Goal: Task Accomplishment & Management: Manage account settings

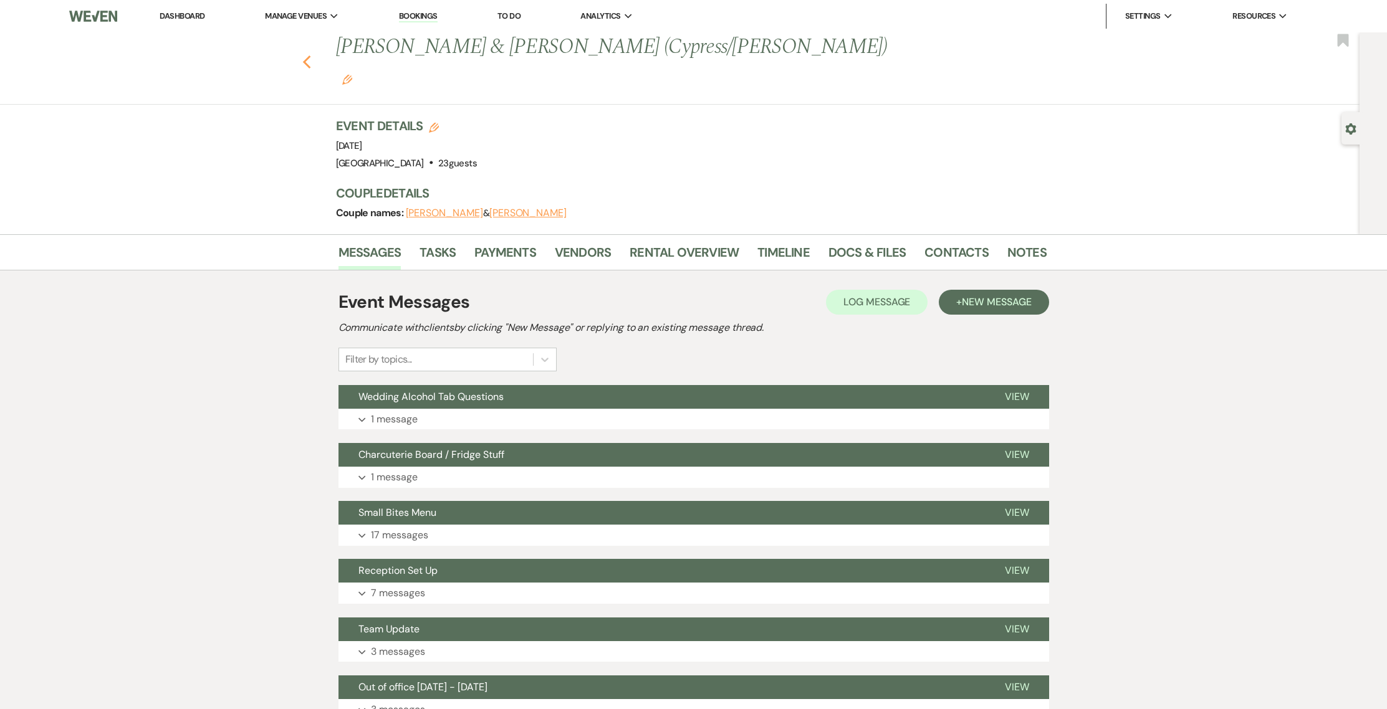
click at [310, 55] on use "button" at bounding box center [306, 62] width 8 height 14
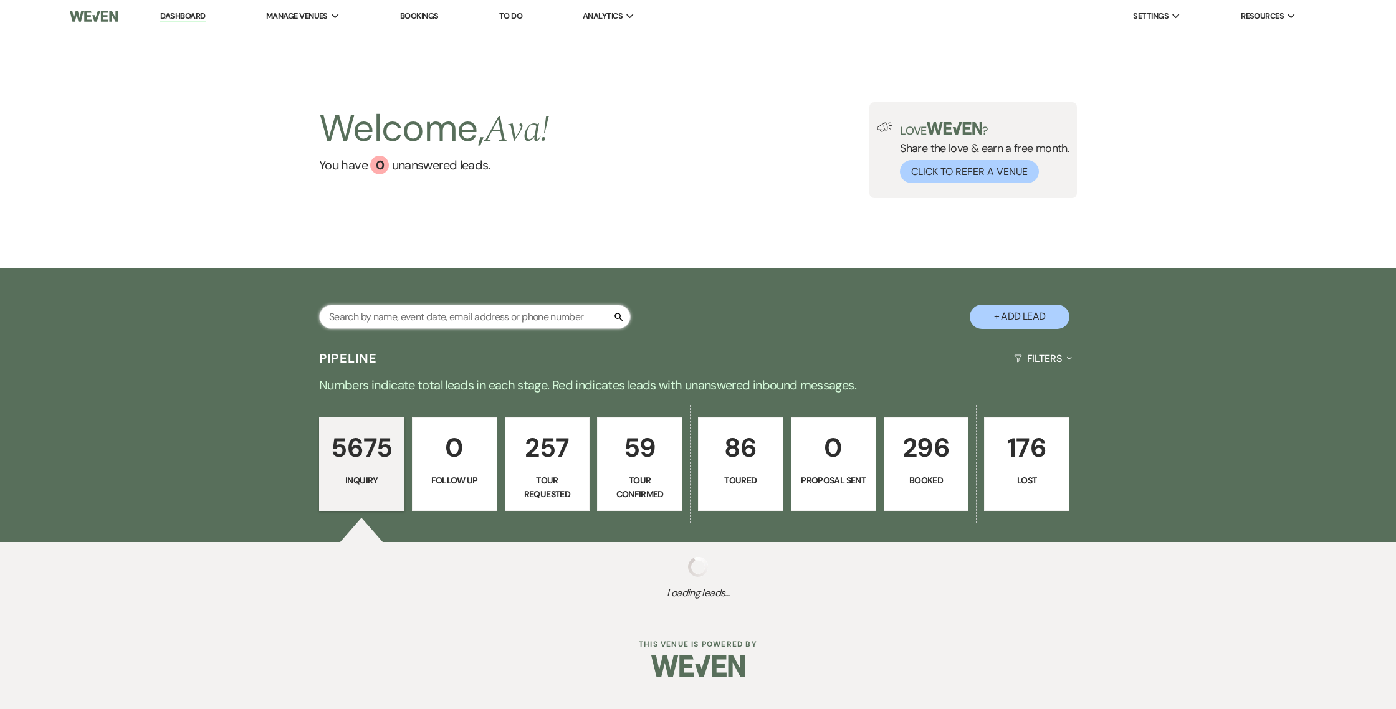
click at [486, 318] on input "text" at bounding box center [475, 317] width 312 height 24
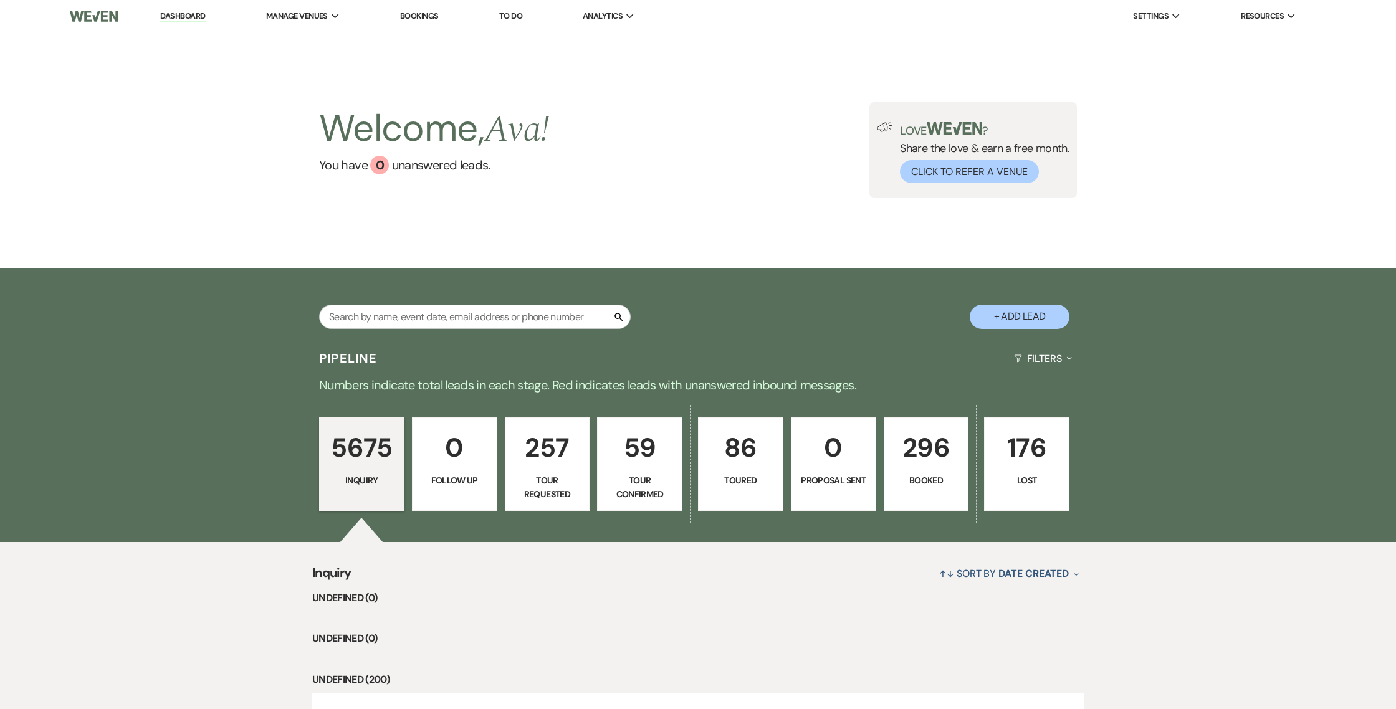
click at [782, 316] on div "Search + Add Lead" at bounding box center [698, 306] width 898 height 65
click at [154, 310] on div "Search + Add Lead" at bounding box center [698, 305] width 1396 height 74
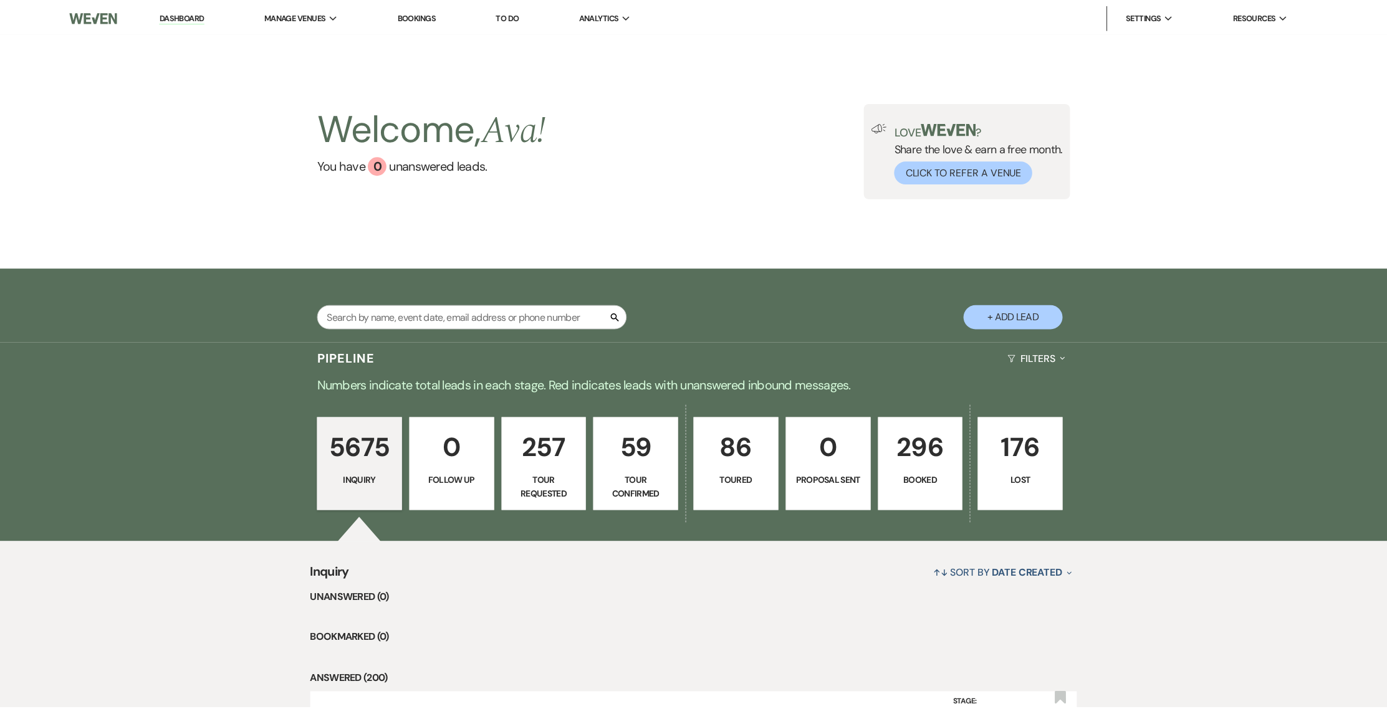
scroll to position [257, 0]
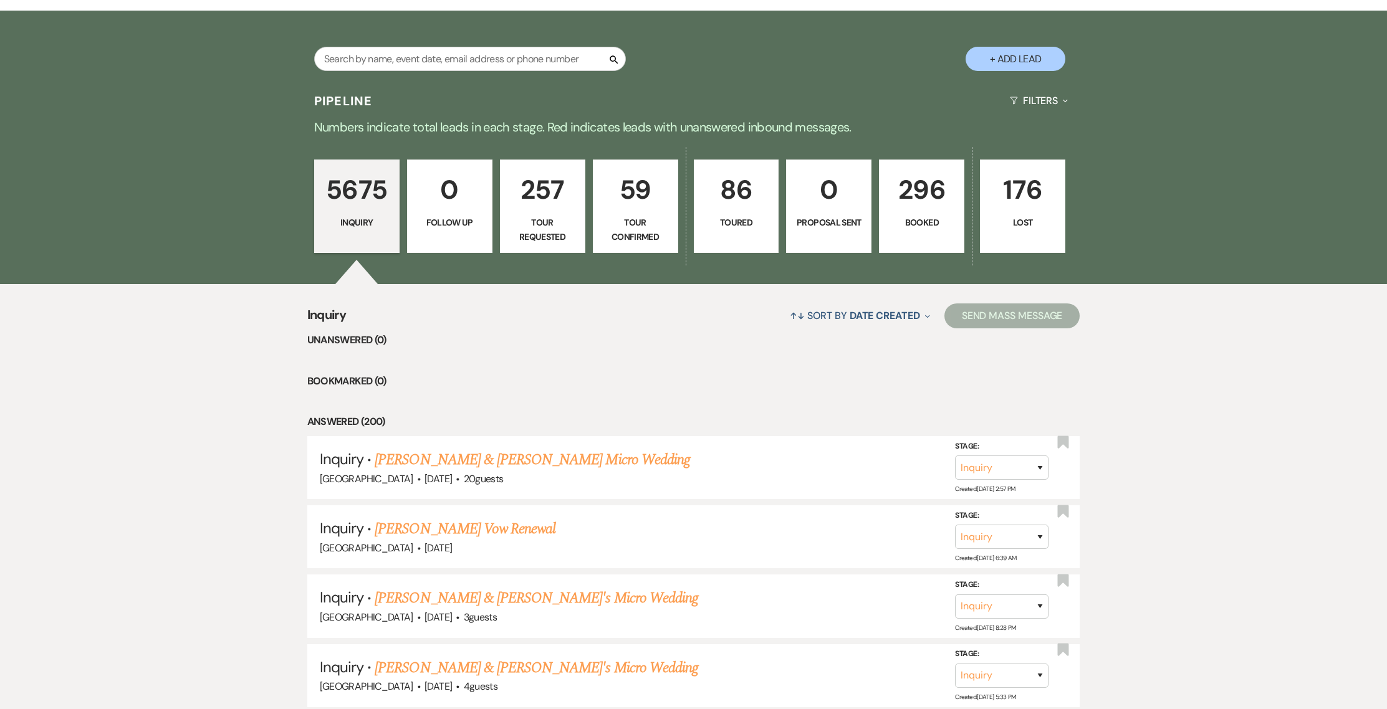
click at [901, 227] on p "Booked" at bounding box center [921, 223] width 69 height 14
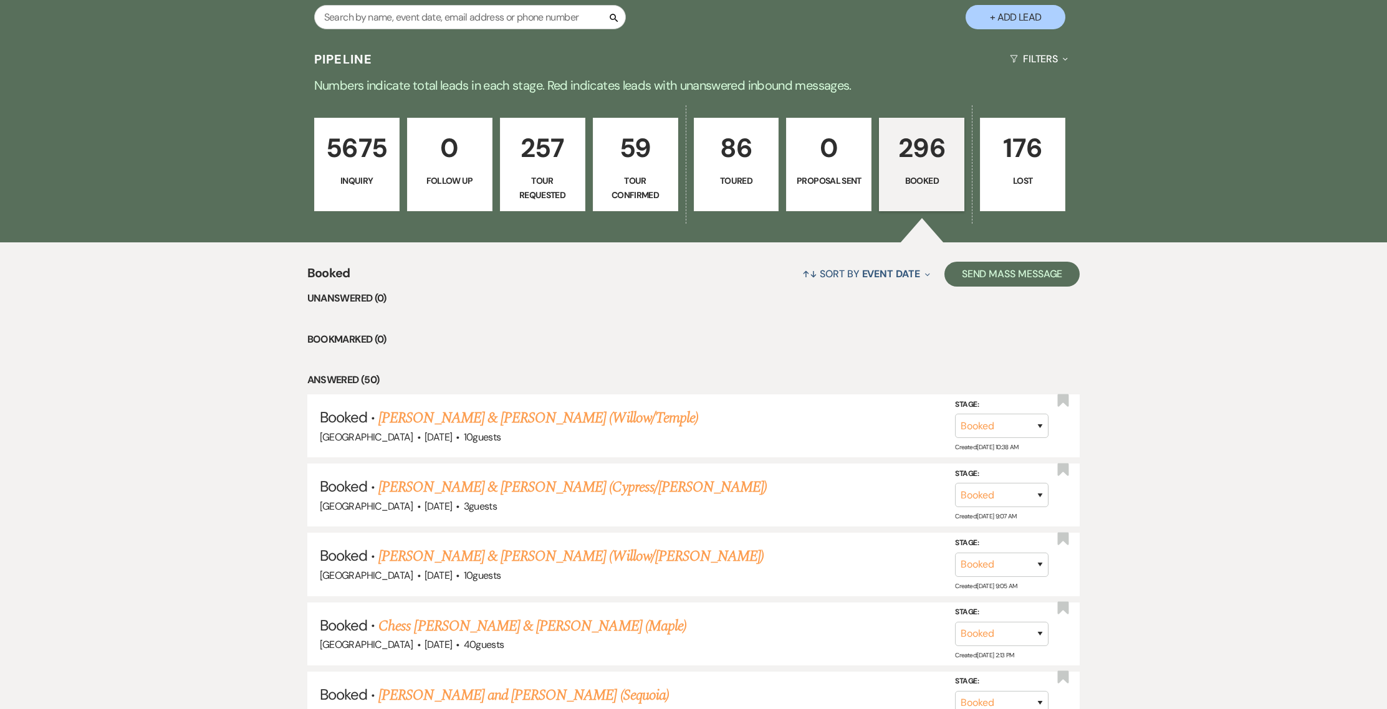
scroll to position [294, 0]
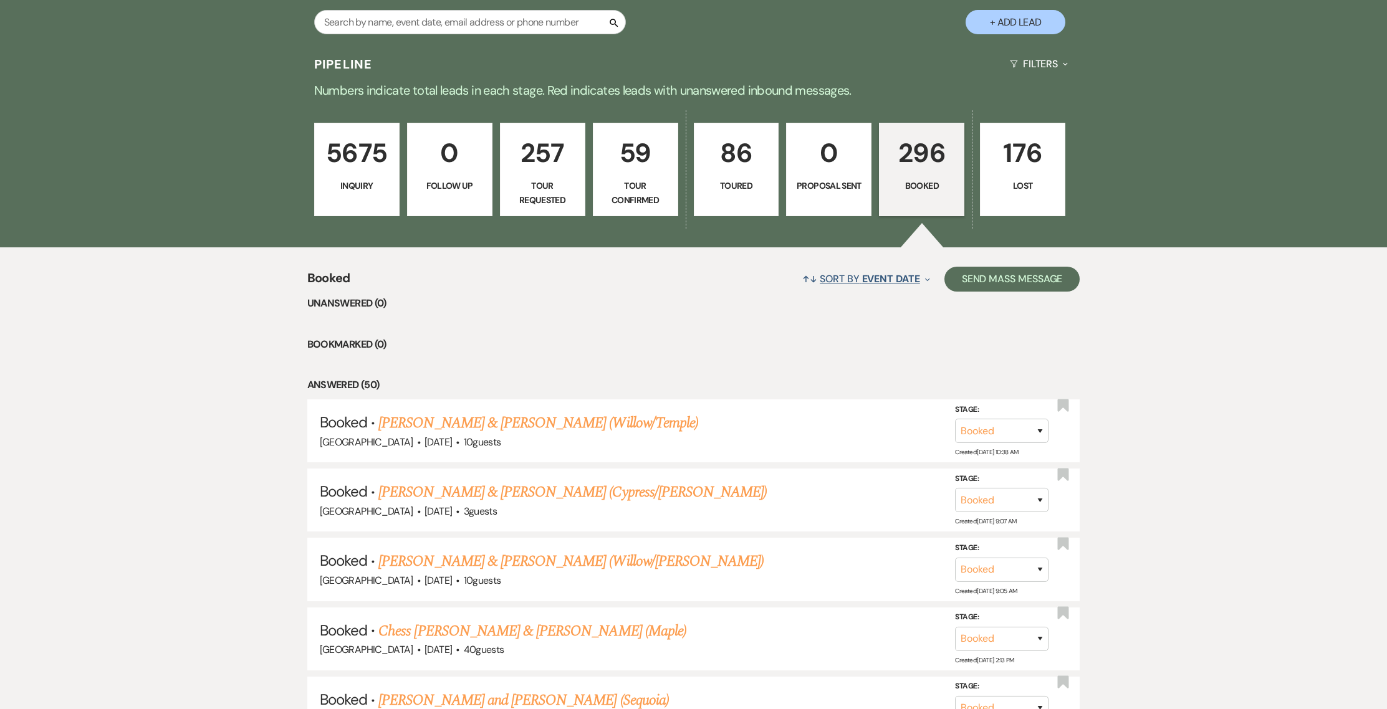
click at [829, 287] on button "↑↓ Sort By Event Date Expand" at bounding box center [865, 278] width 137 height 33
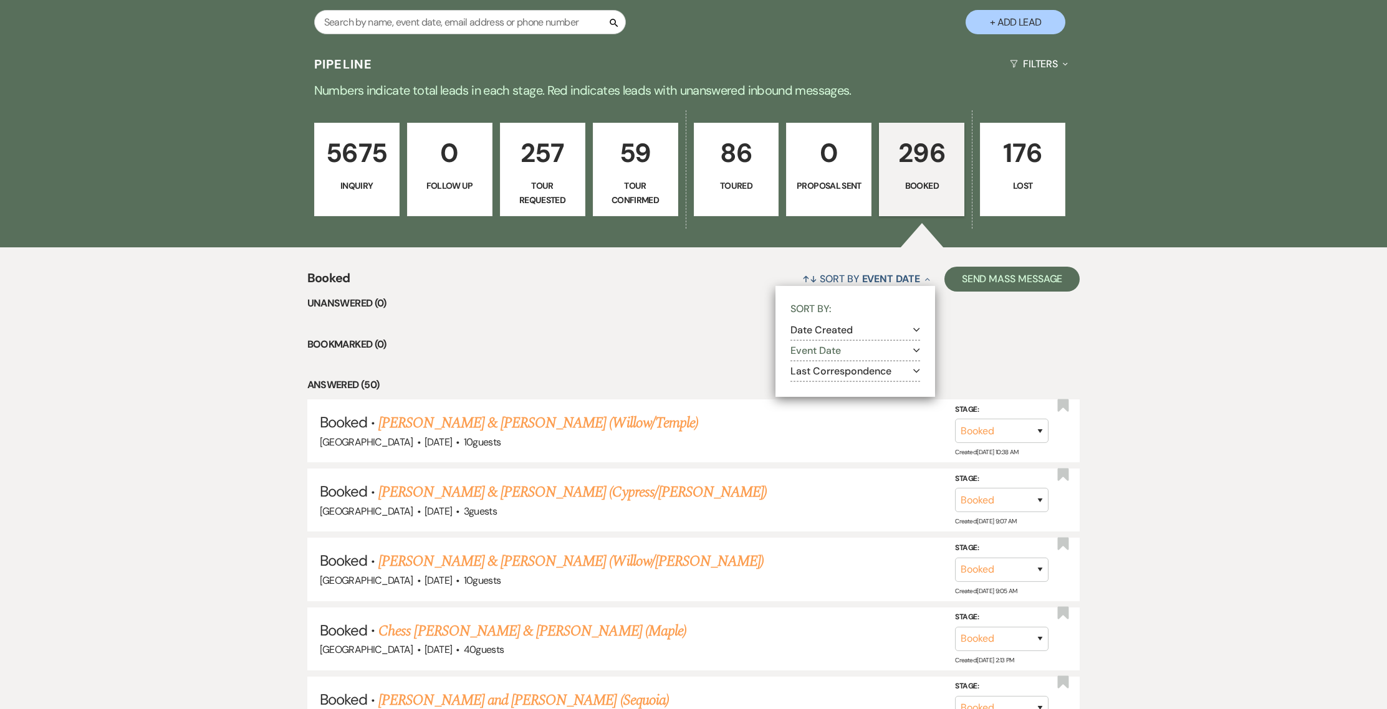
click at [848, 366] on button "Last Correspondence Expand" at bounding box center [855, 371] width 130 height 10
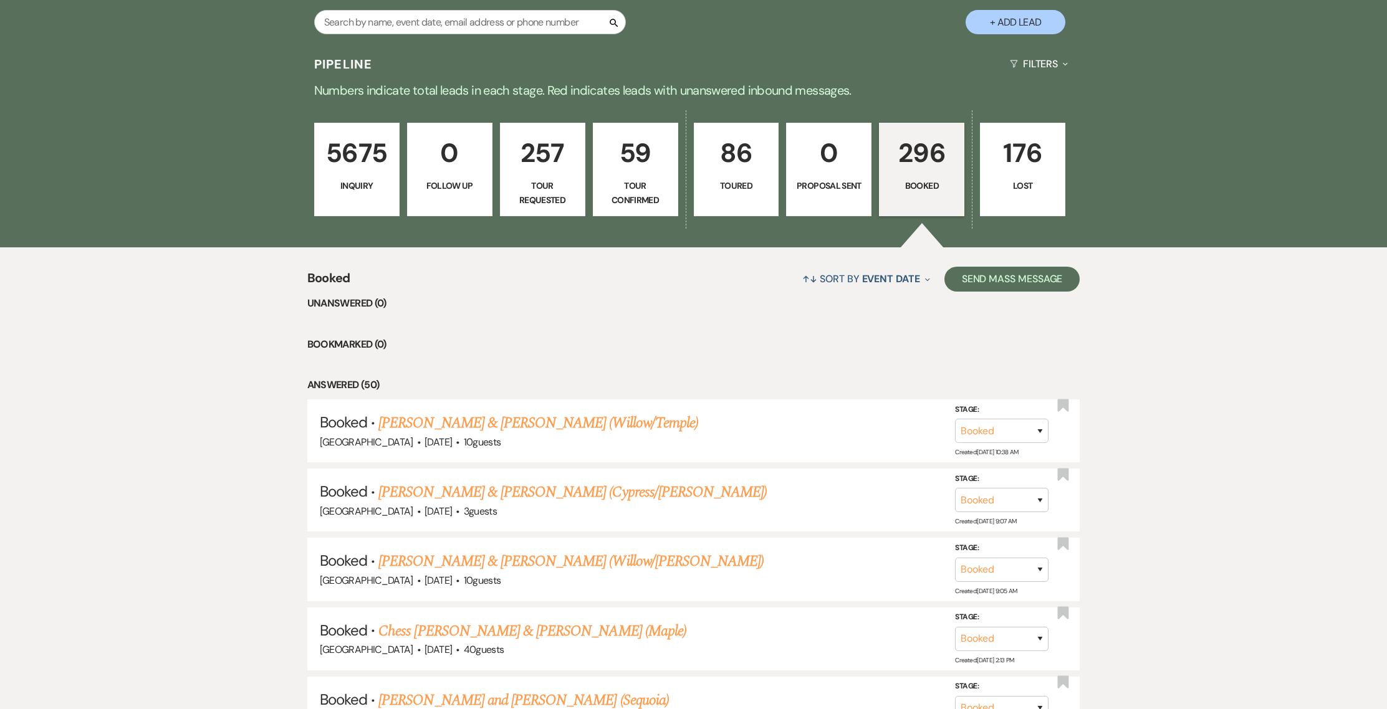
click at [754, 172] on p "86" at bounding box center [736, 153] width 69 height 42
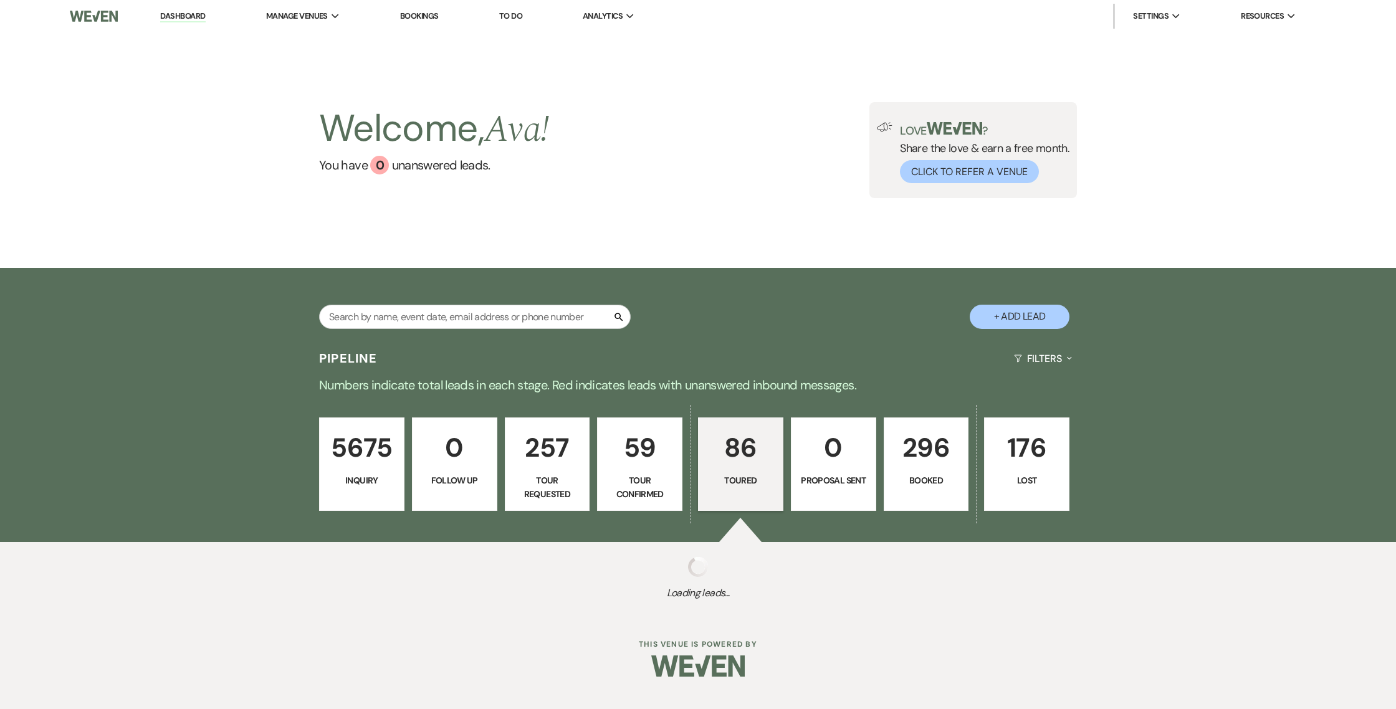
select select "5"
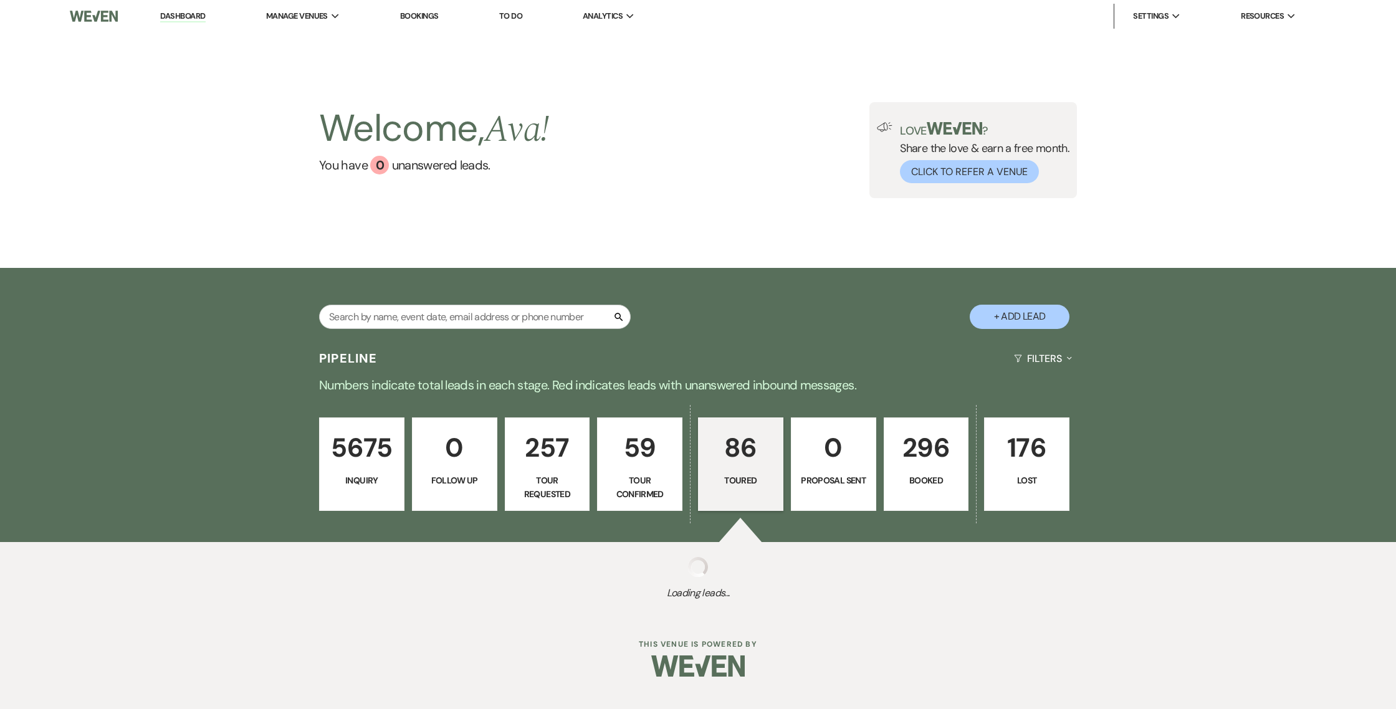
select select "5"
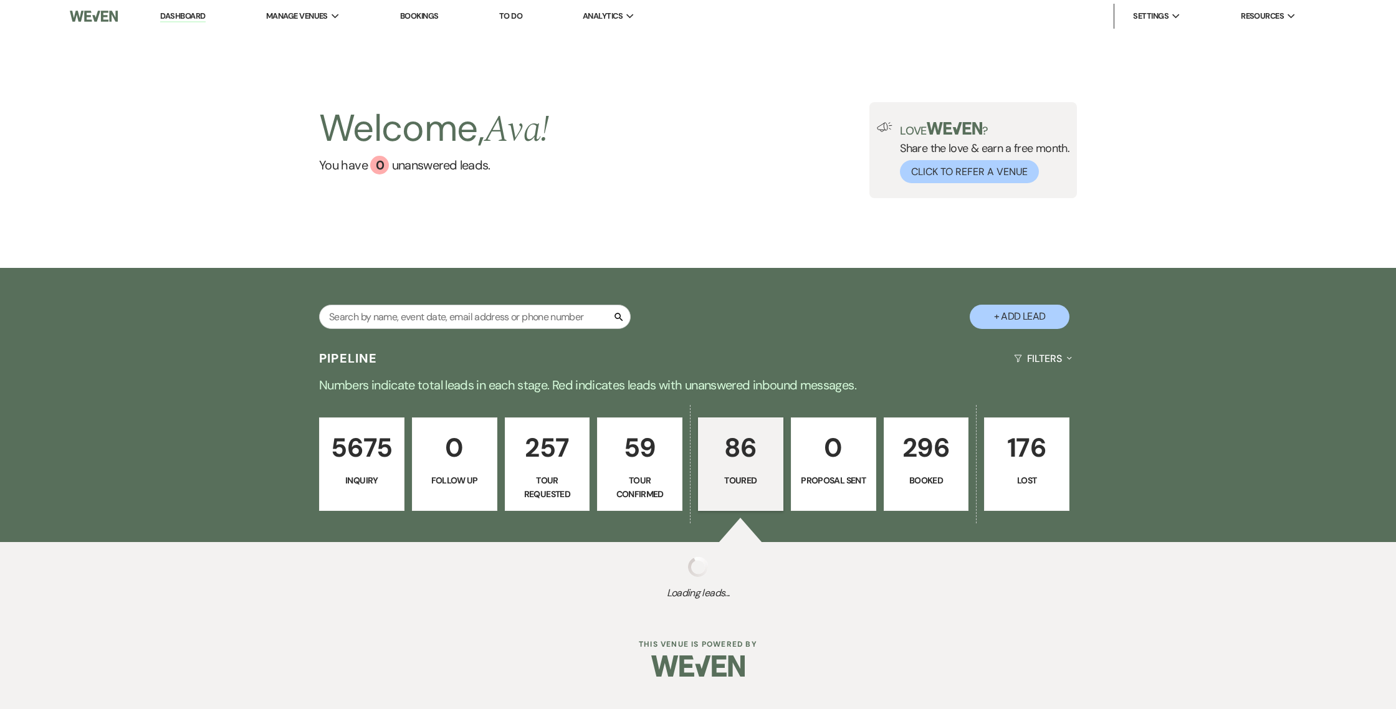
select select "5"
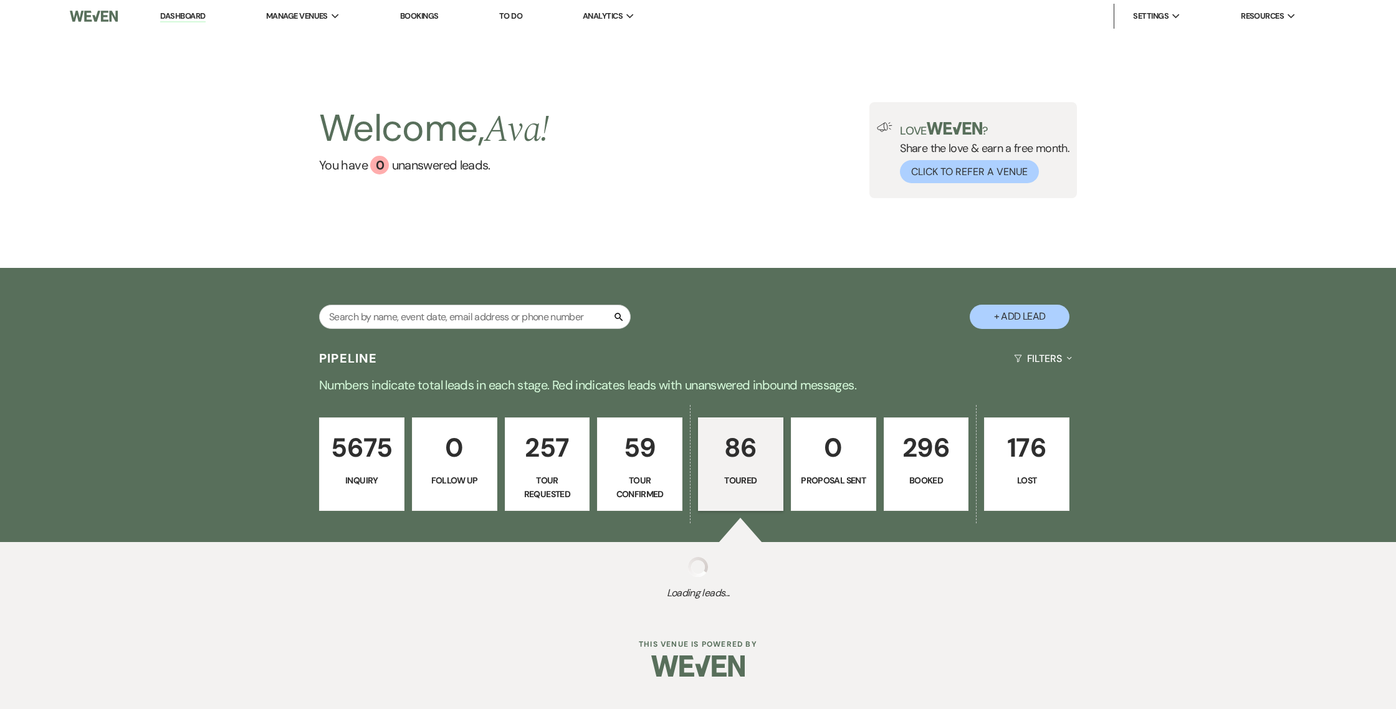
select select "5"
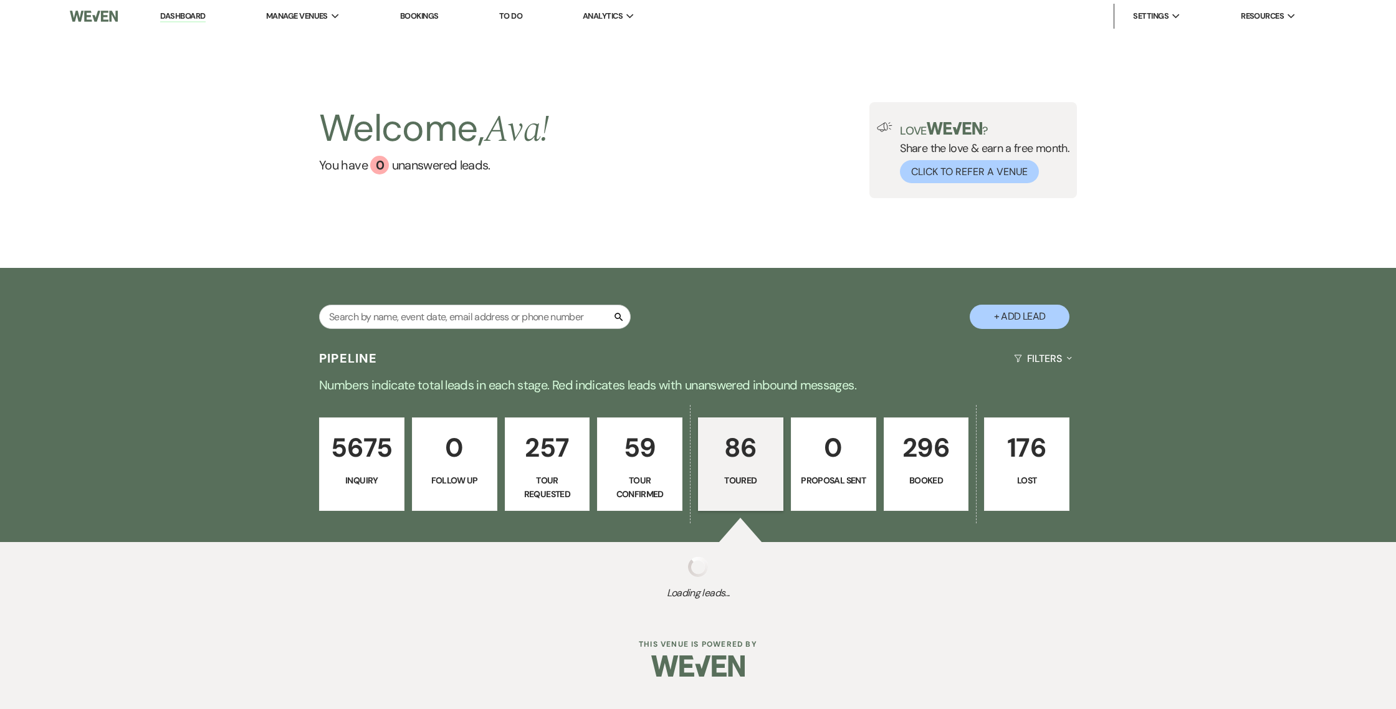
select select "5"
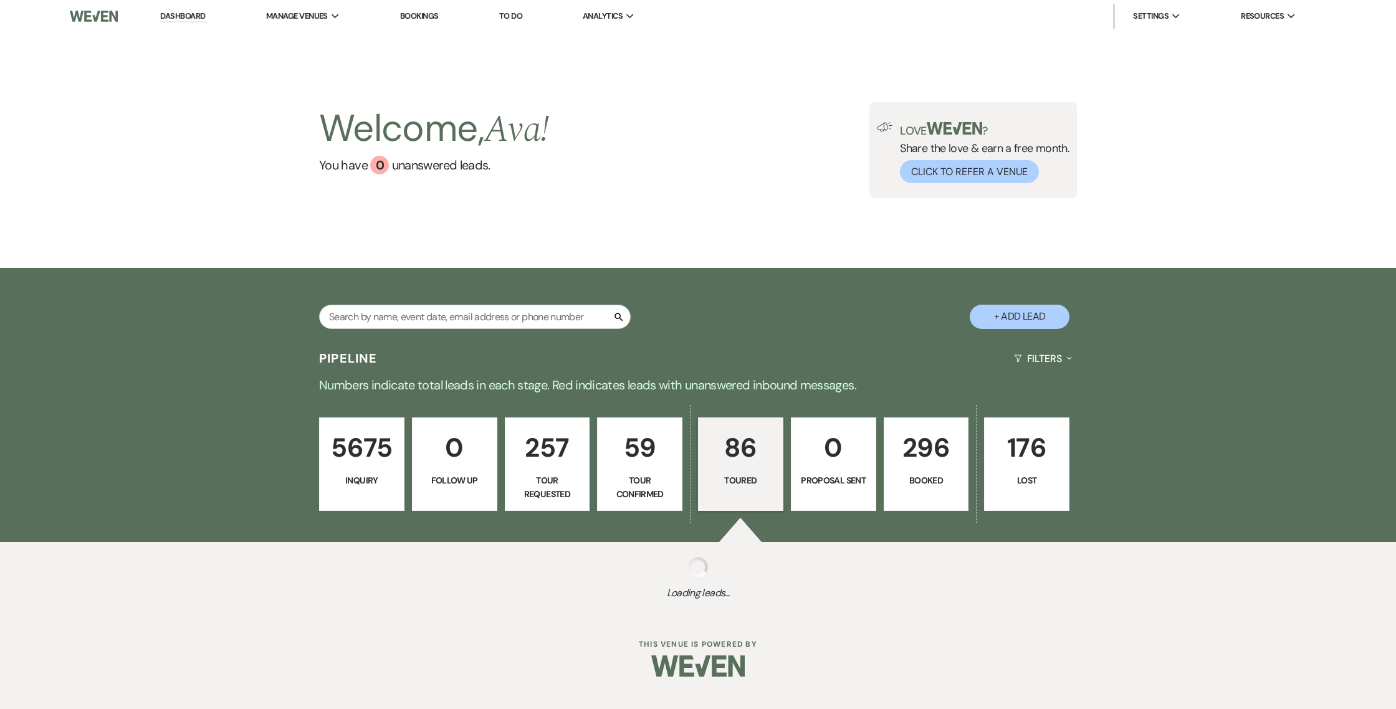
select select "5"
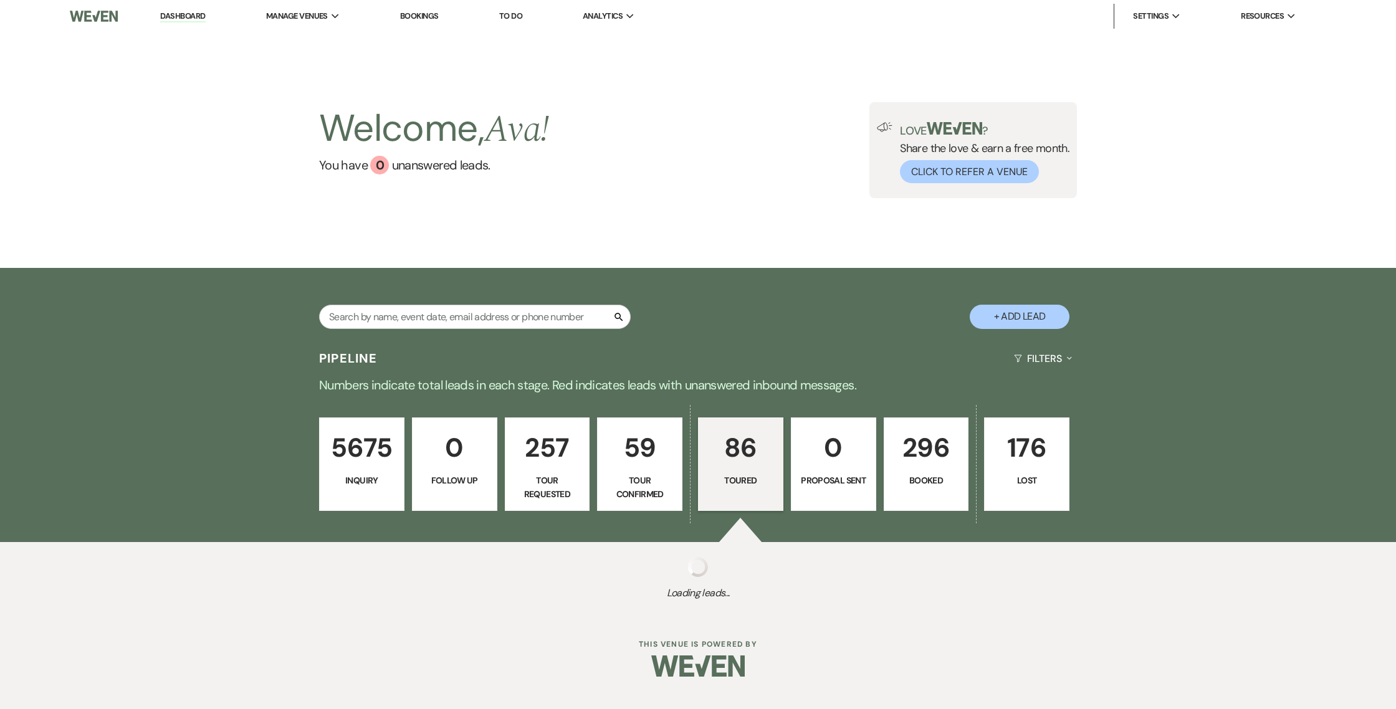
select select "5"
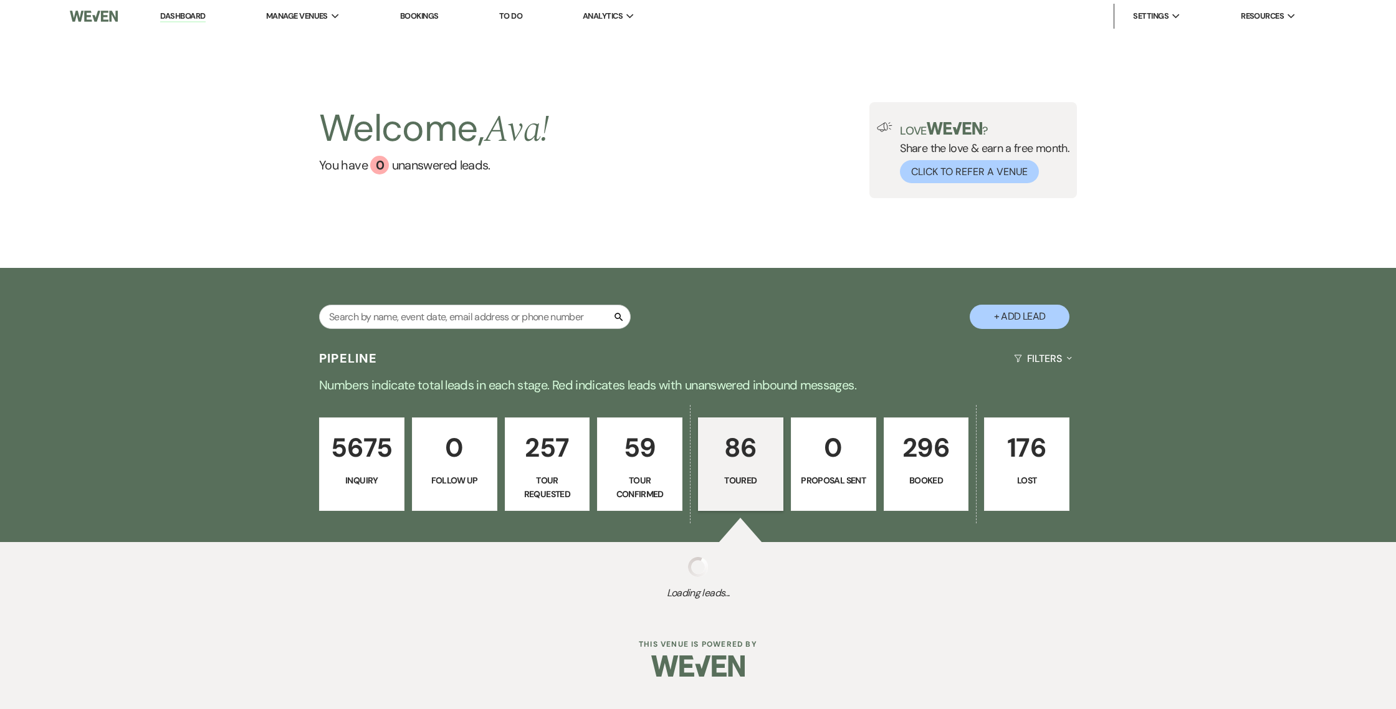
select select "5"
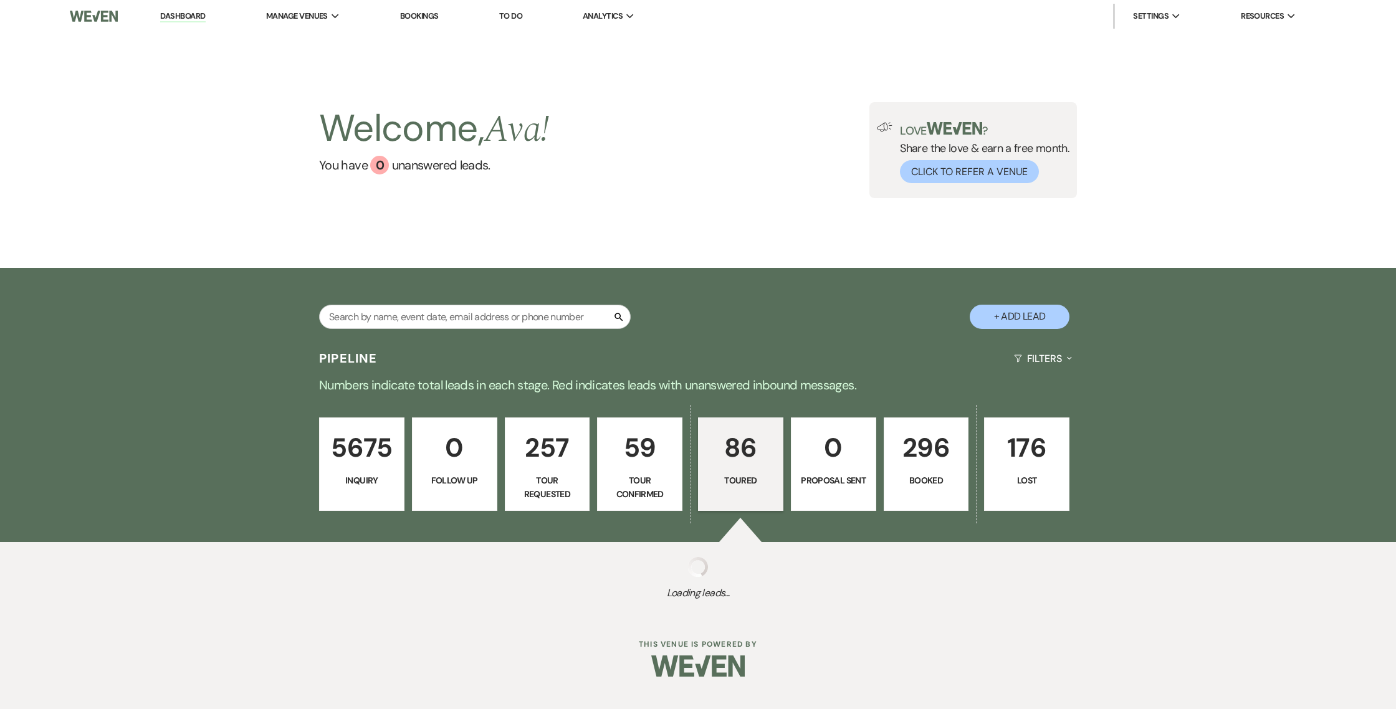
select select "5"
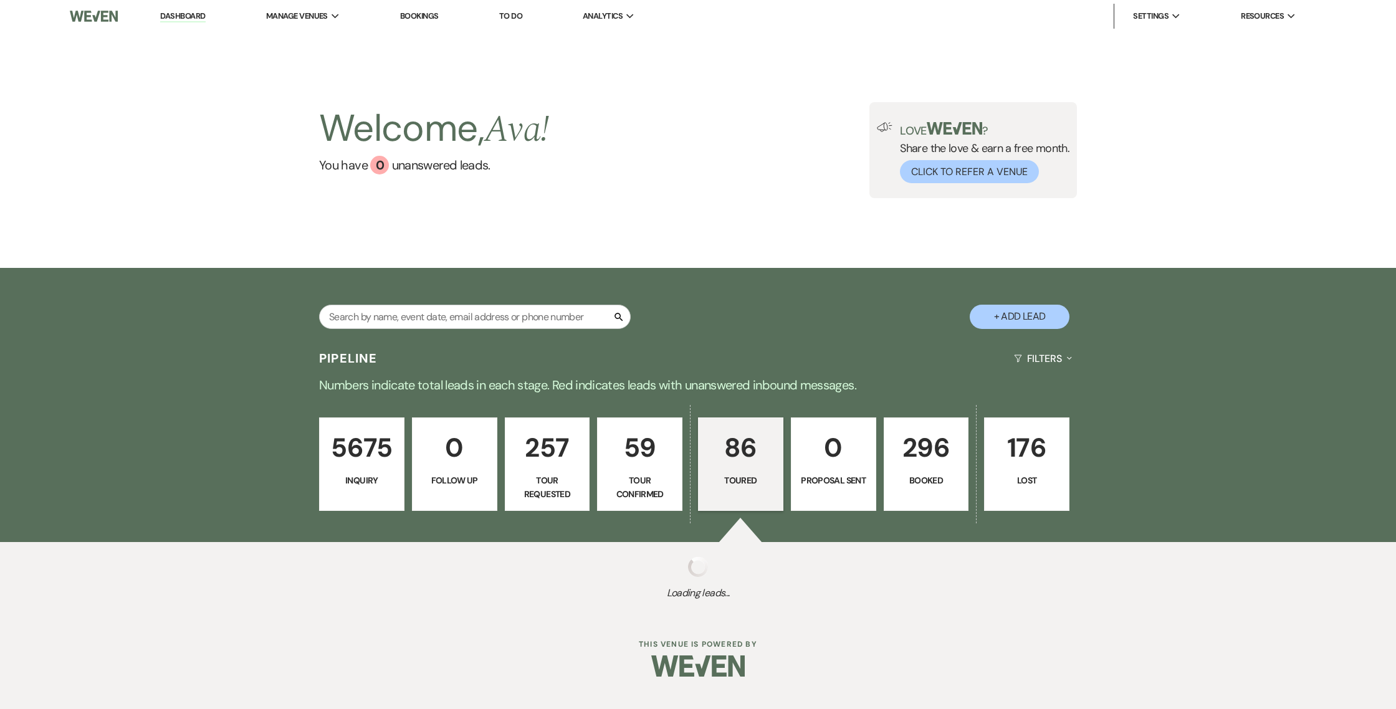
select select "5"
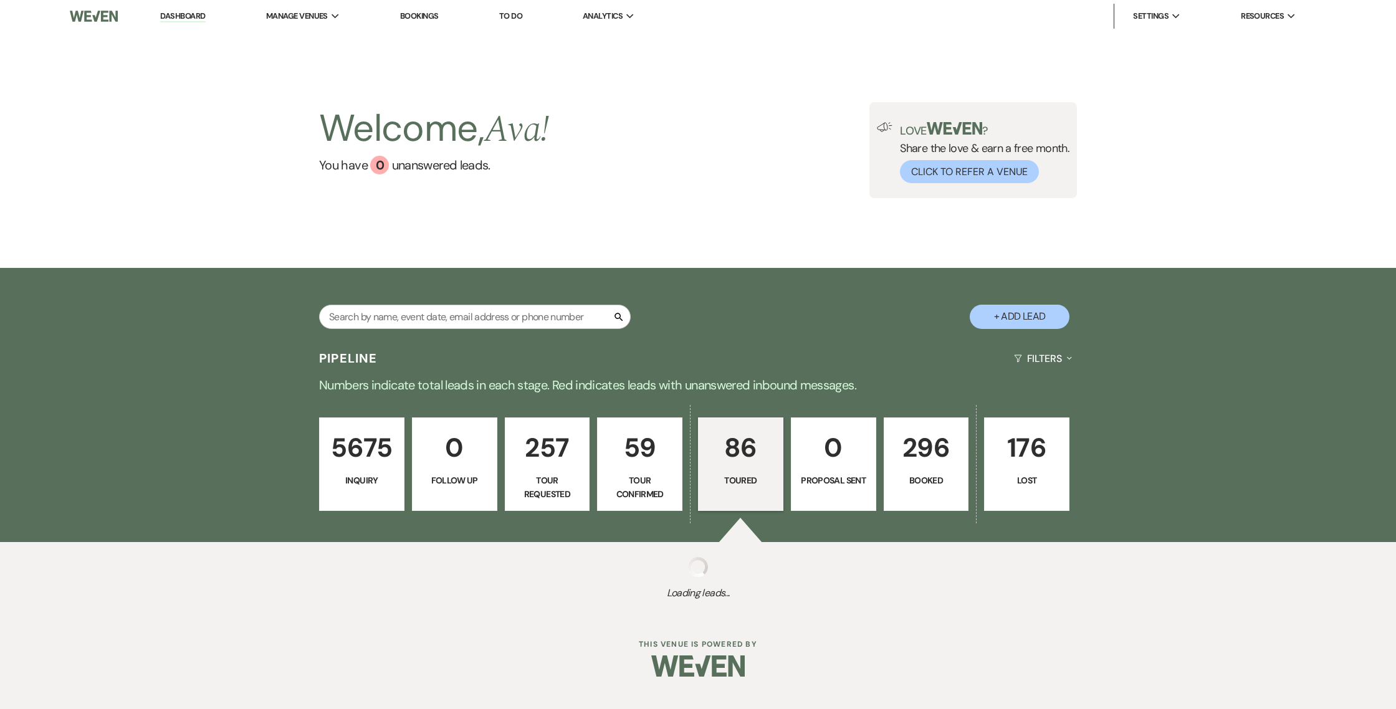
select select "5"
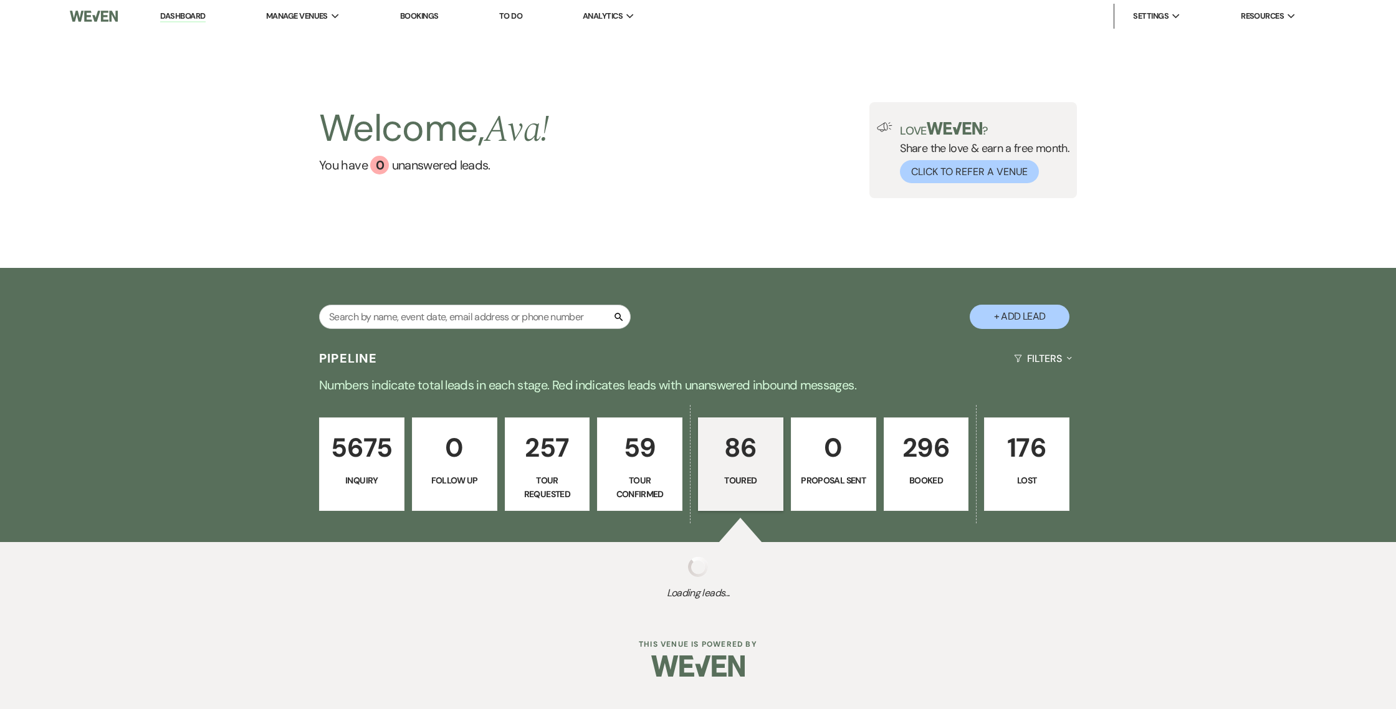
select select "5"
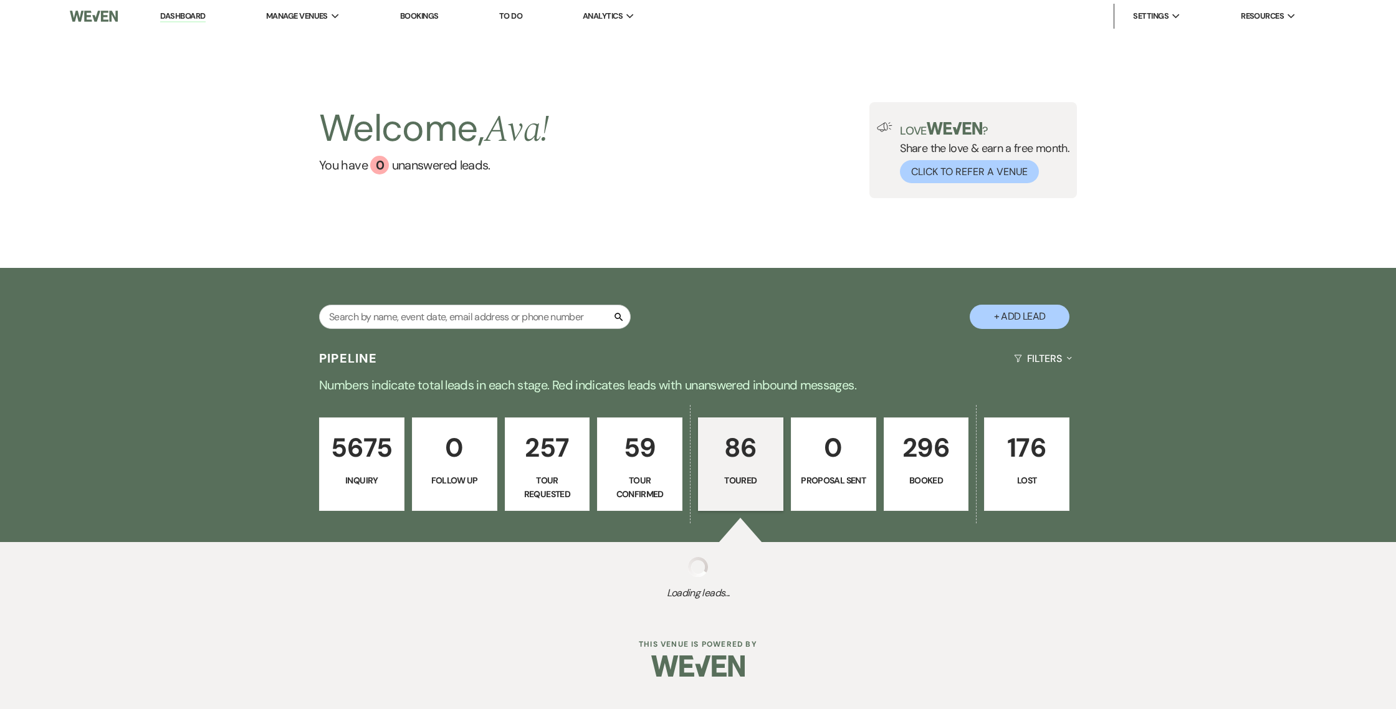
select select "5"
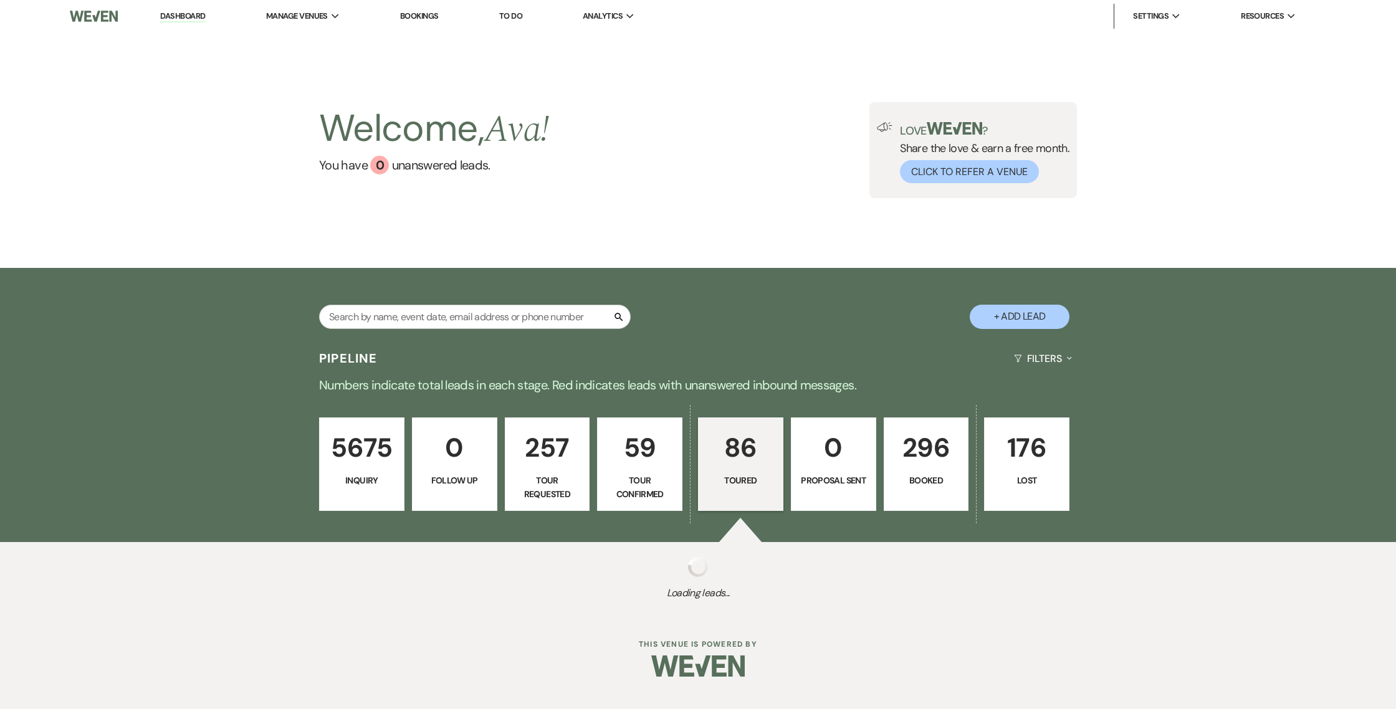
select select "5"
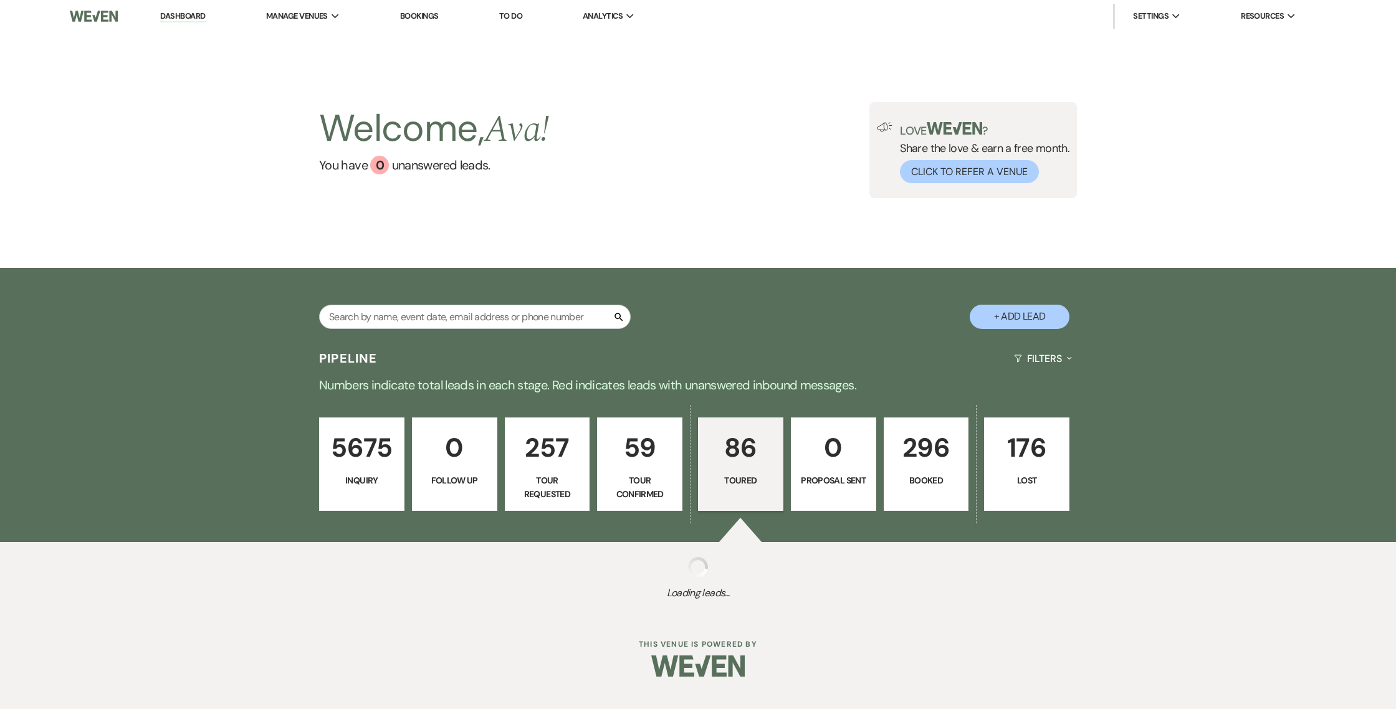
select select "5"
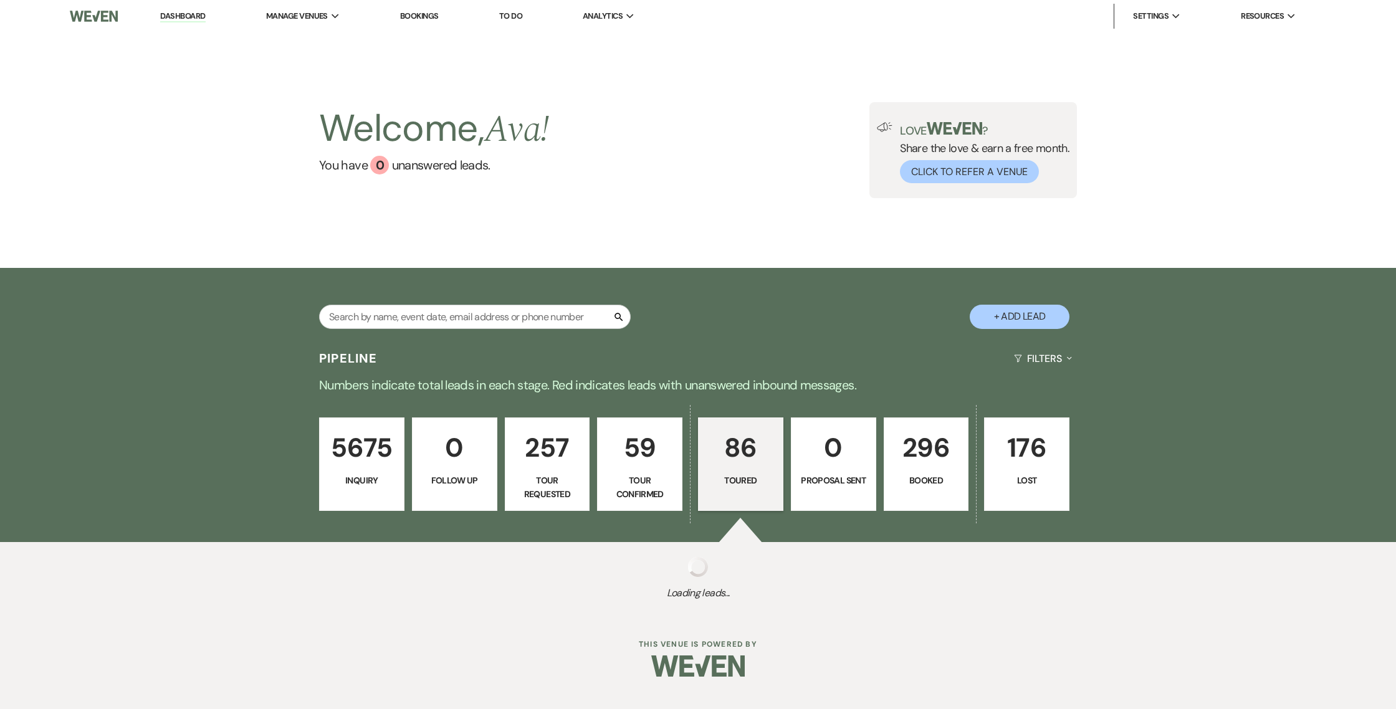
select select "5"
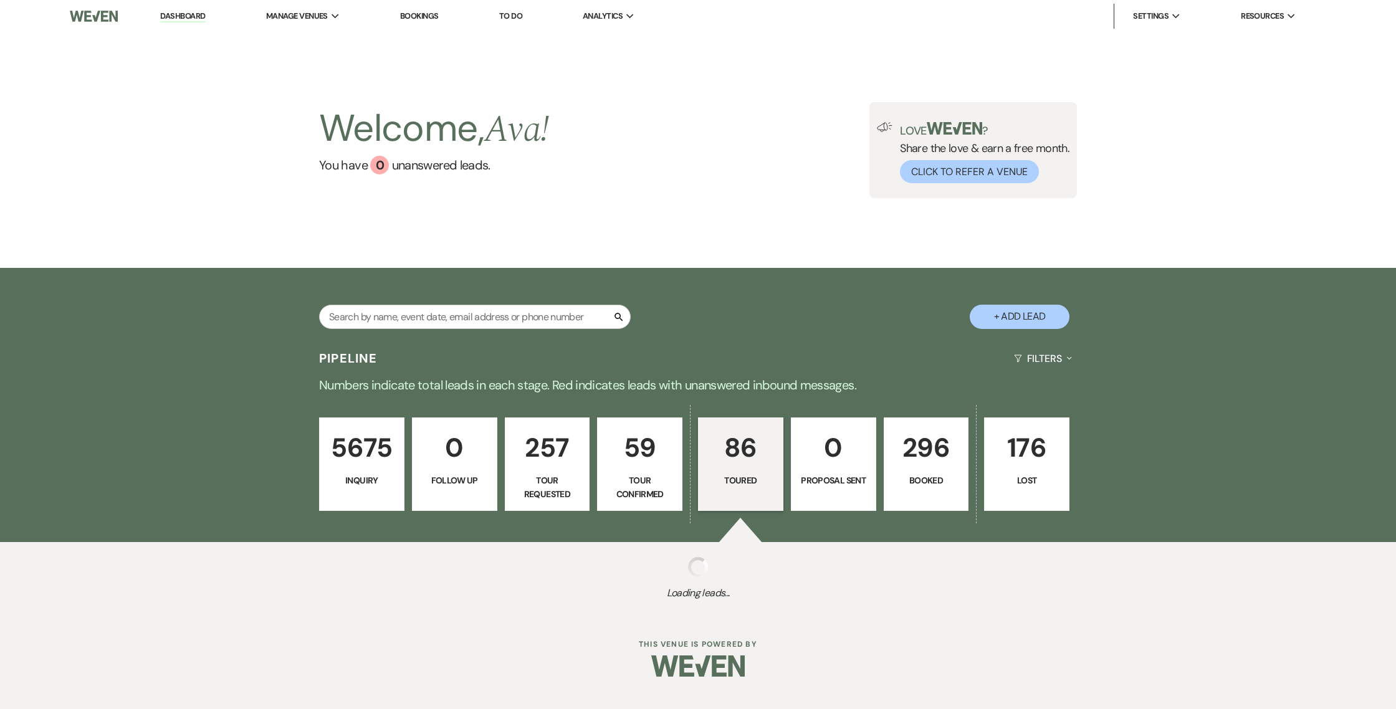
select select "5"
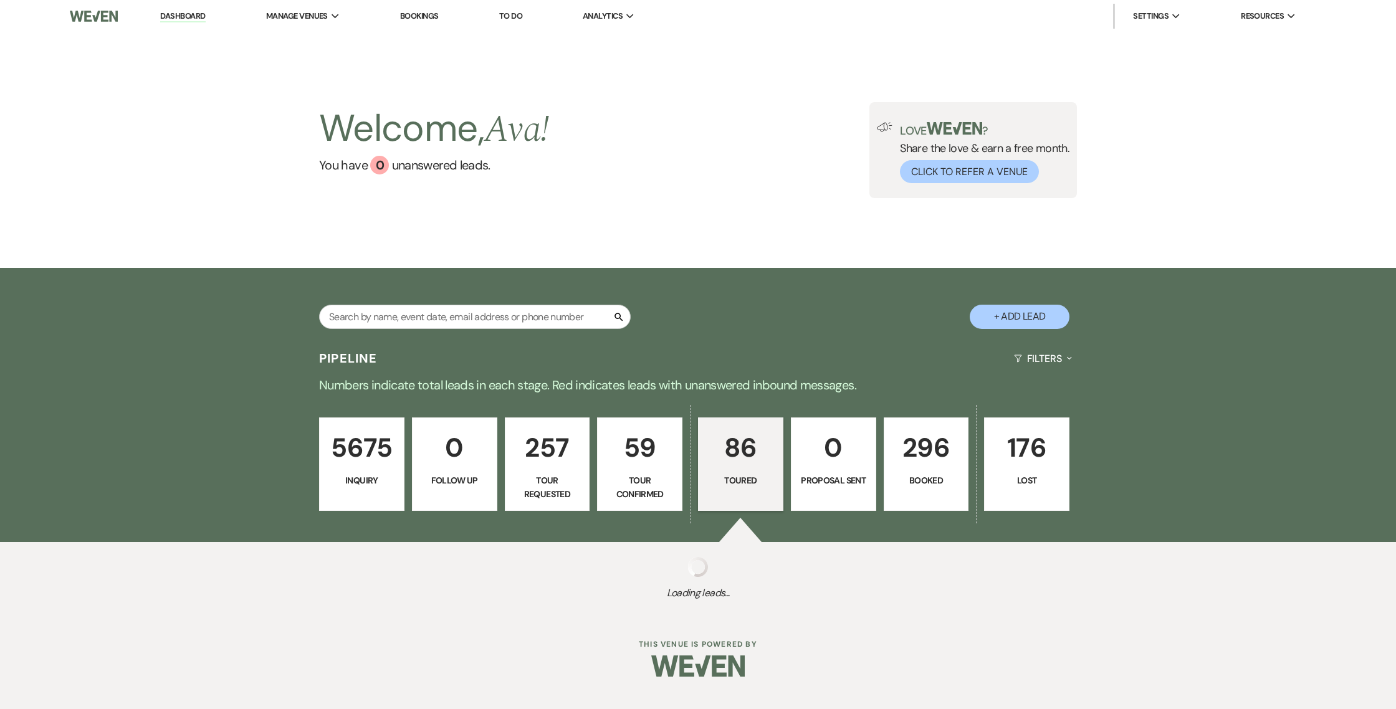
select select "5"
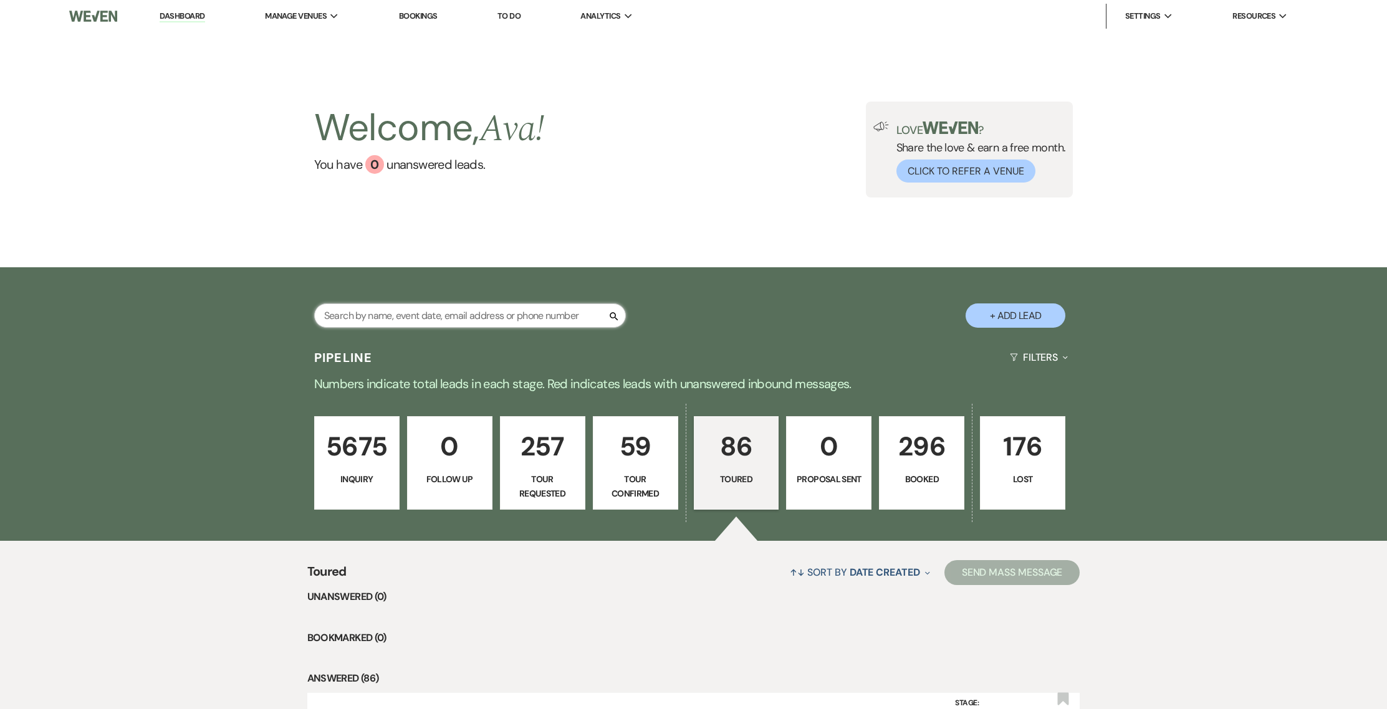
click at [499, 310] on input "text" at bounding box center [470, 316] width 312 height 24
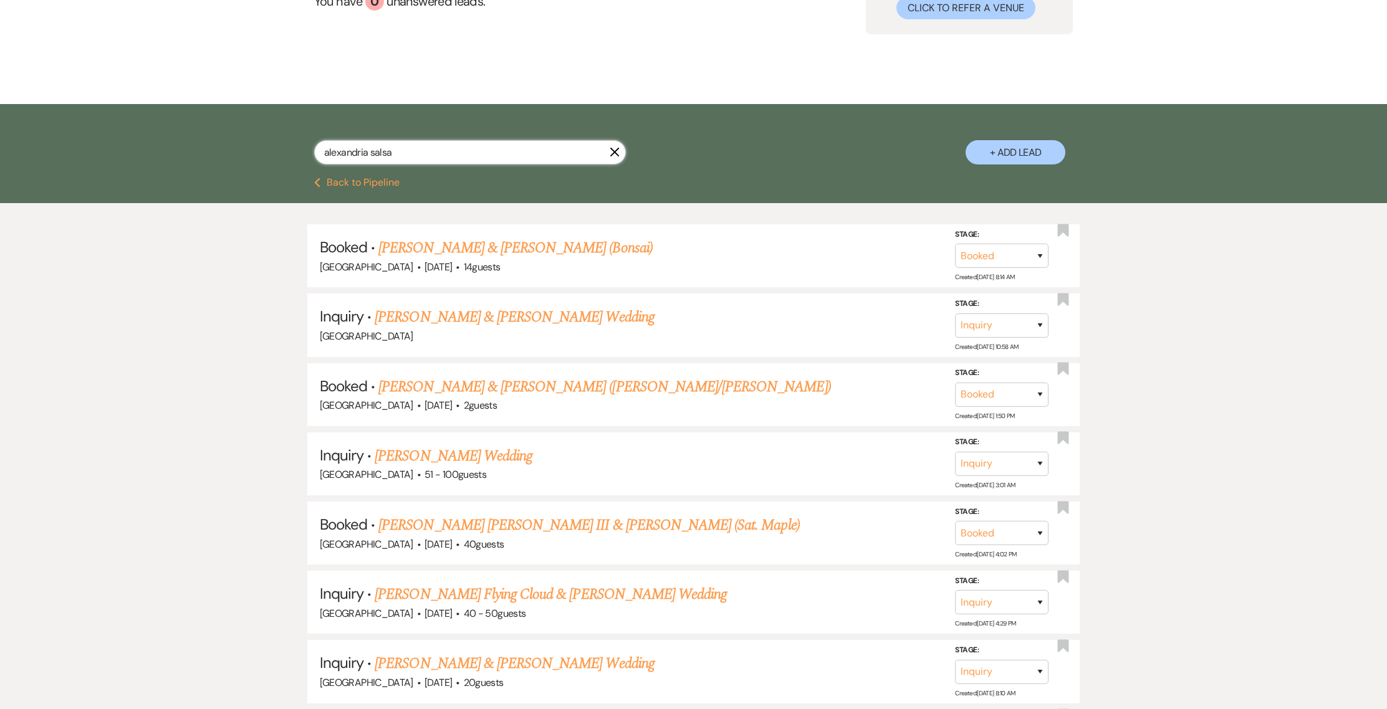
scroll to position [201, 0]
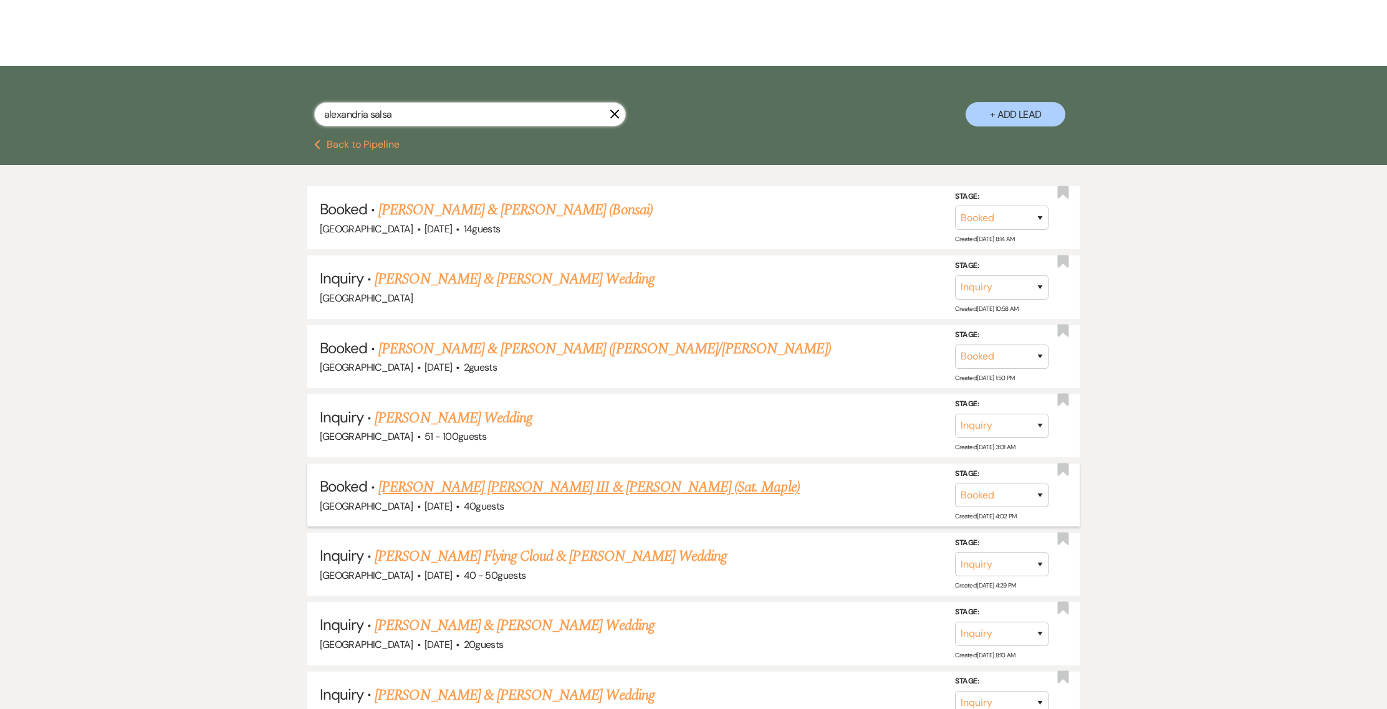
type input "alexandria salsa"
click at [645, 491] on link "[PERSON_NAME] [PERSON_NAME] III & [PERSON_NAME] (Sat. Maple)" at bounding box center [588, 487] width 421 height 22
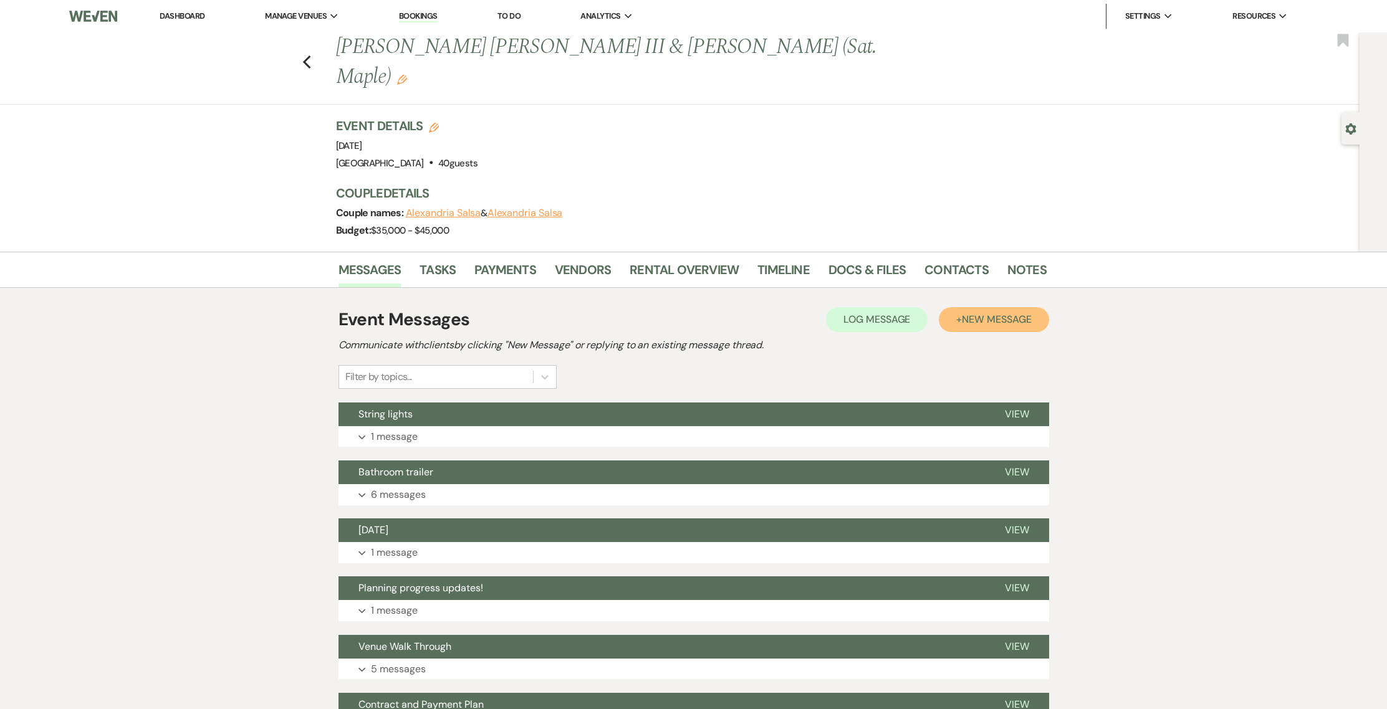
click at [1019, 313] on span "New Message" at bounding box center [996, 319] width 69 height 13
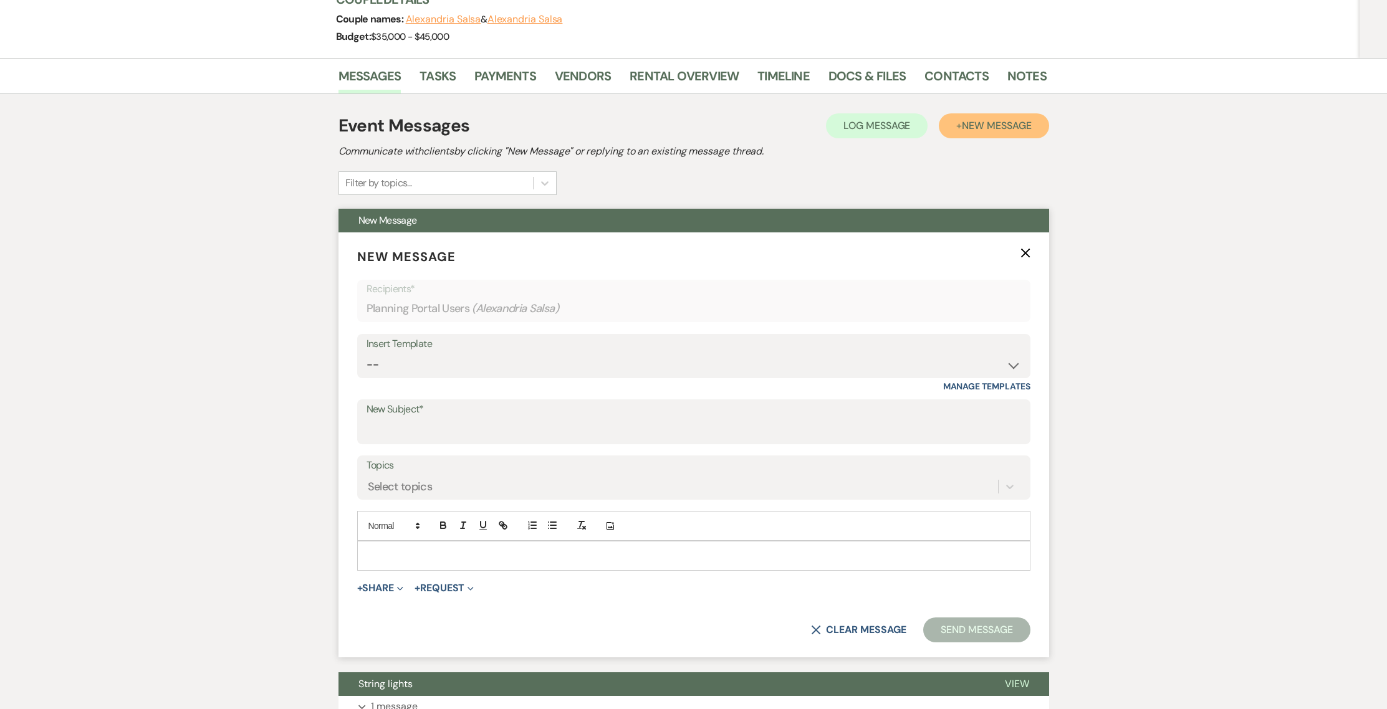
scroll to position [193, 0]
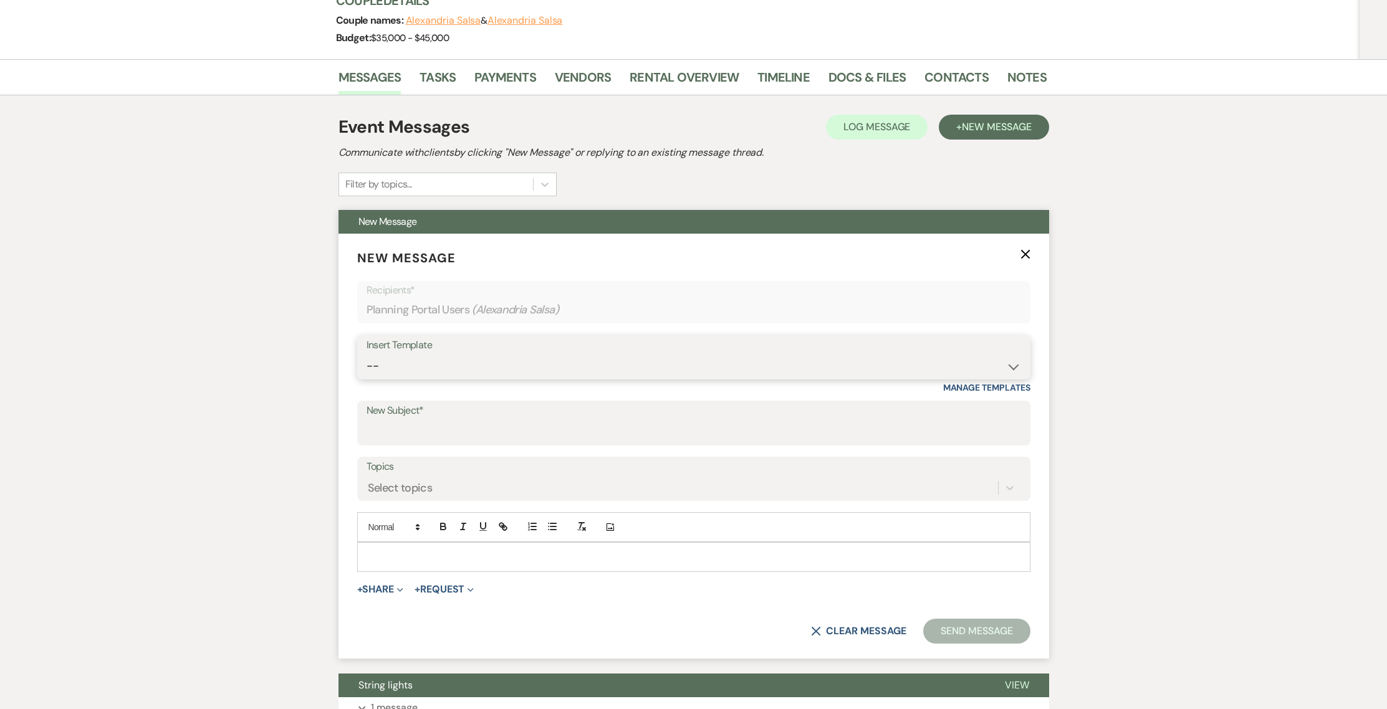
click at [463, 354] on select "-- Weven Planning Portal Introduction (Booked Events) 1st planning email ([PERS…" at bounding box center [693, 366] width 654 height 24
click at [429, 354] on select "-- Weven Planning Portal Introduction (Booked Events) 1st planning email ([PERS…" at bounding box center [693, 366] width 654 height 24
click at [1025, 249] on icon "X" at bounding box center [1025, 254] width 10 height 10
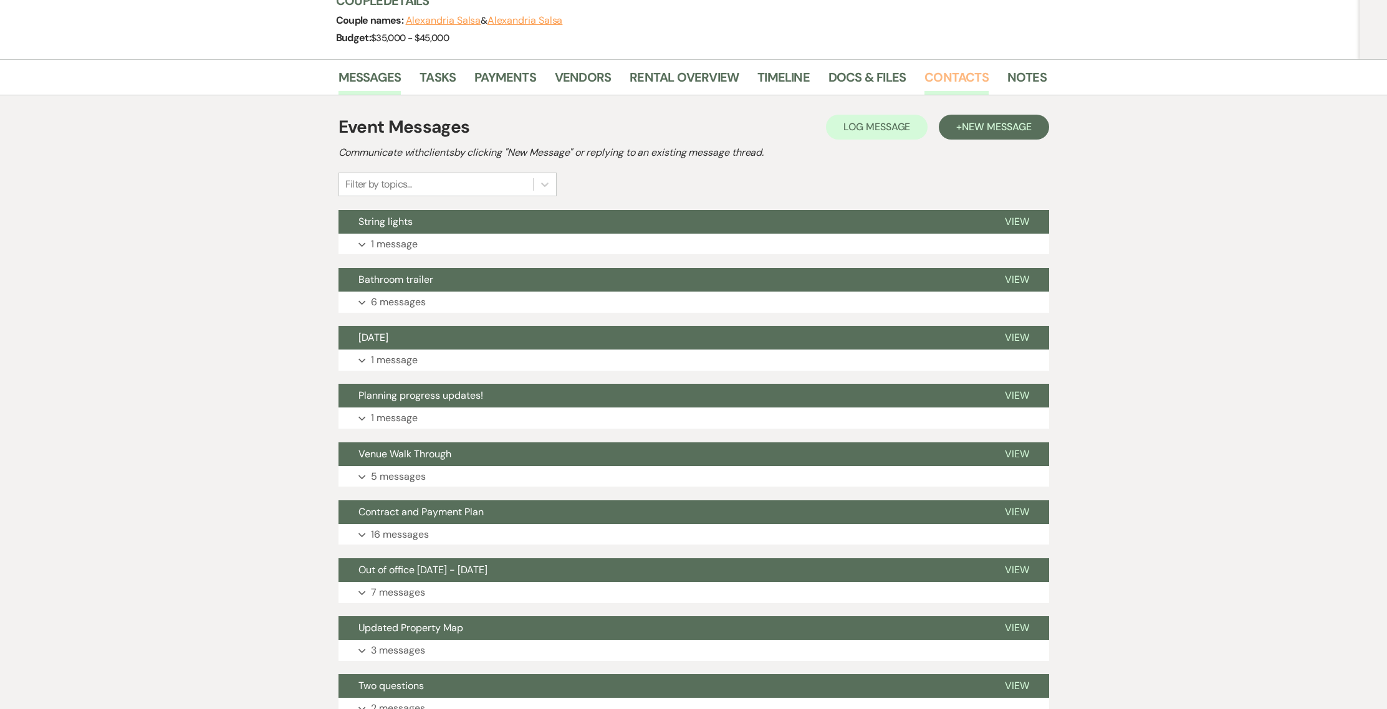
click at [924, 67] on link "Contacts" at bounding box center [956, 80] width 64 height 27
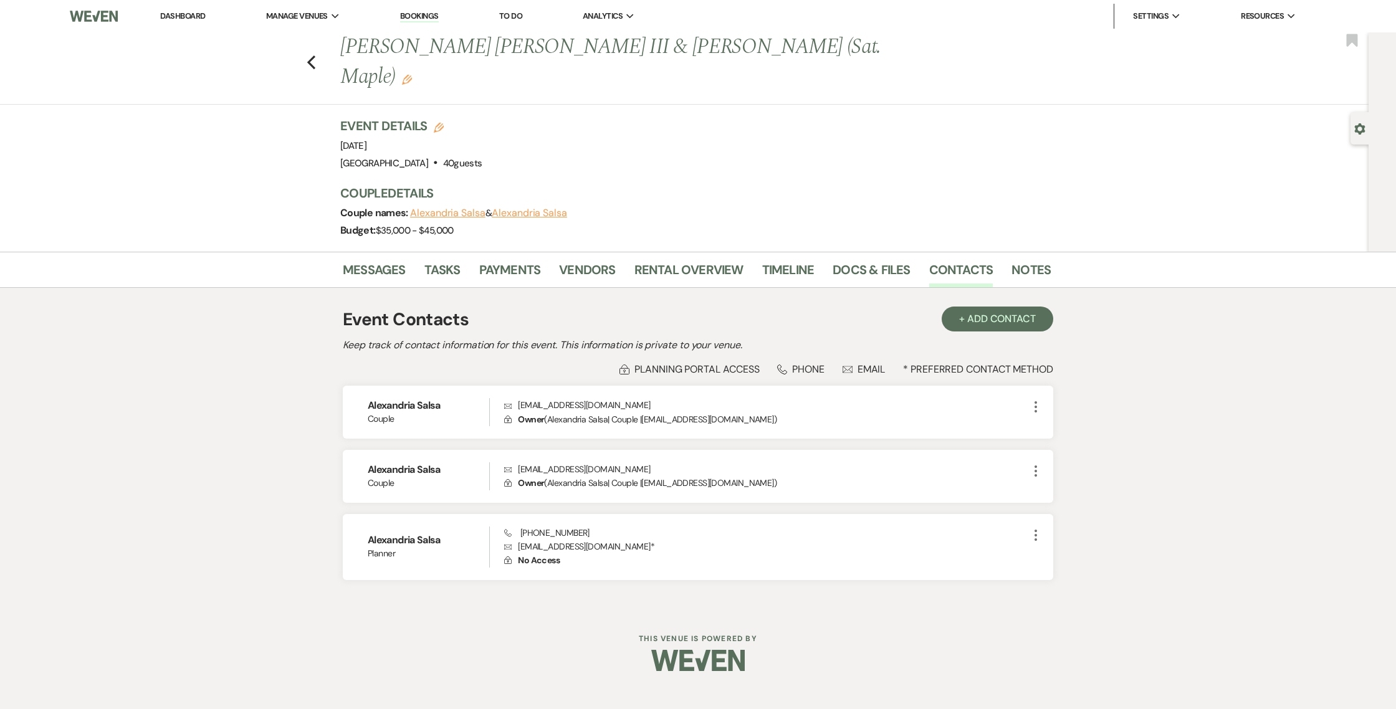
click at [1206, 390] on div "Messages Tasks Payments Vendors Rental Overview Timeline Docs & Files Contacts …" at bounding box center [698, 431] width 1396 height 358
